Goal: Obtain resource: Obtain resource

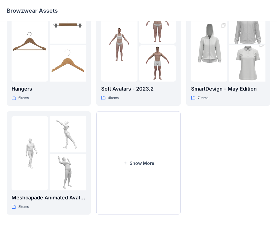
scroll to position [140, 0]
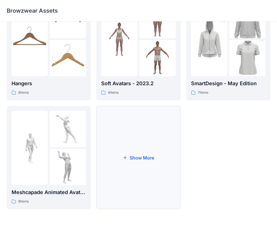
click at [147, 145] on button "Show More" at bounding box center [138, 157] width 84 height 103
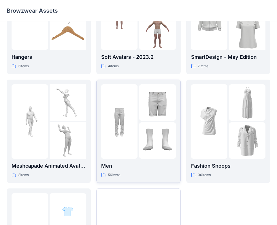
scroll to position [196, 0]
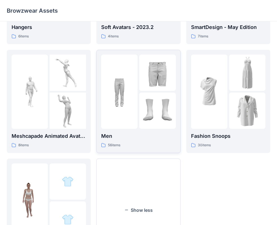
click at [135, 99] on div at bounding box center [119, 92] width 36 height 74
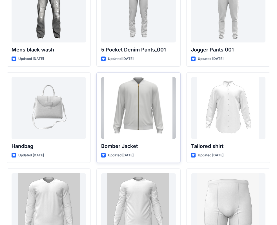
scroll to position [210, 0]
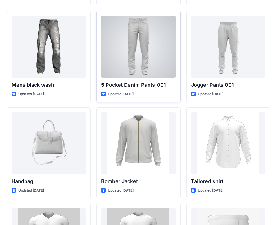
click at [140, 47] on div at bounding box center [138, 47] width 74 height 62
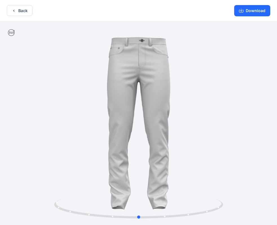
drag, startPoint x: 207, startPoint y: 213, endPoint x: 39, endPoint y: 190, distance: 168.9
click at [37, 192] on div at bounding box center [138, 123] width 277 height 205
click at [247, 8] on button "Download" at bounding box center [252, 10] width 36 height 11
click at [250, 9] on button "Download" at bounding box center [252, 10] width 36 height 11
click at [253, 11] on button "Download" at bounding box center [252, 10] width 36 height 11
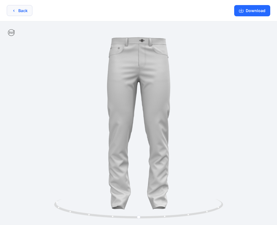
click at [18, 10] on button "Back" at bounding box center [20, 10] width 26 height 11
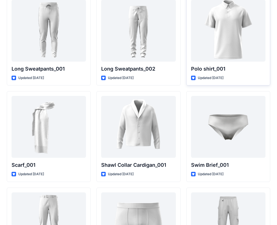
scroll to position [1180, 0]
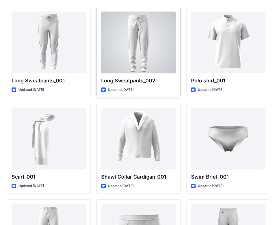
click at [155, 41] on div at bounding box center [138, 43] width 74 height 62
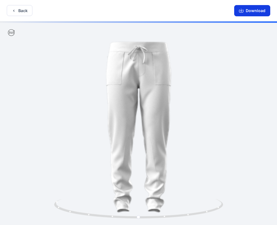
click at [243, 12] on icon "button" at bounding box center [241, 11] width 5 height 3
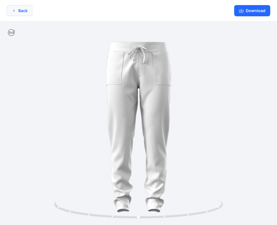
click at [10, 6] on button "Back" at bounding box center [20, 10] width 26 height 11
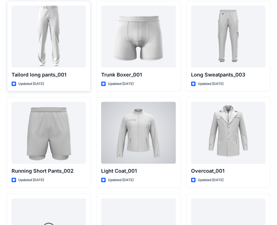
scroll to position [1368, 0]
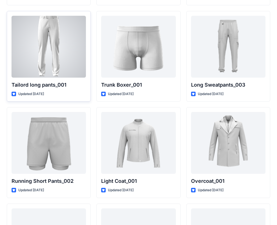
click at [48, 45] on div at bounding box center [49, 47] width 74 height 62
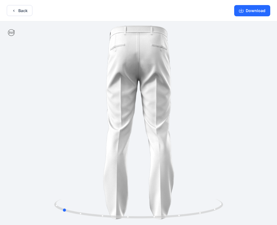
drag, startPoint x: 141, startPoint y: 218, endPoint x: 233, endPoint y: 198, distance: 94.7
click at [233, 198] on div at bounding box center [138, 123] width 277 height 205
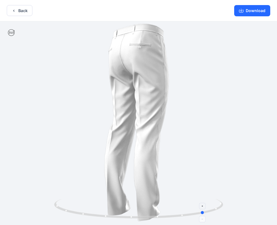
drag, startPoint x: 182, startPoint y: 216, endPoint x: 156, endPoint y: 216, distance: 26.2
click at [156, 216] on icon at bounding box center [139, 209] width 170 height 21
click at [245, 11] on button "Download" at bounding box center [252, 10] width 36 height 11
